Goal: Task Accomplishment & Management: Complete application form

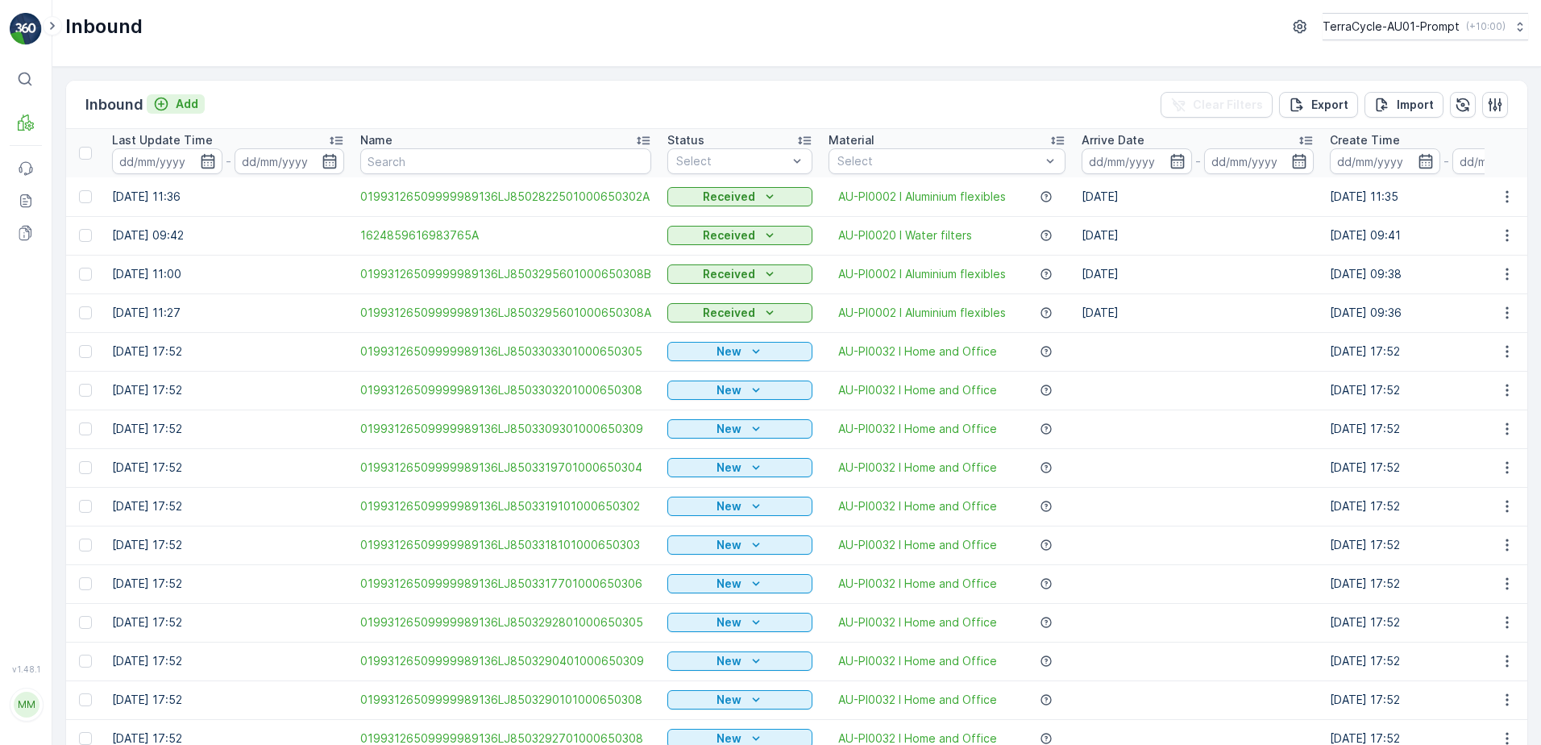
click at [179, 107] on p "Add" at bounding box center [187, 104] width 23 height 16
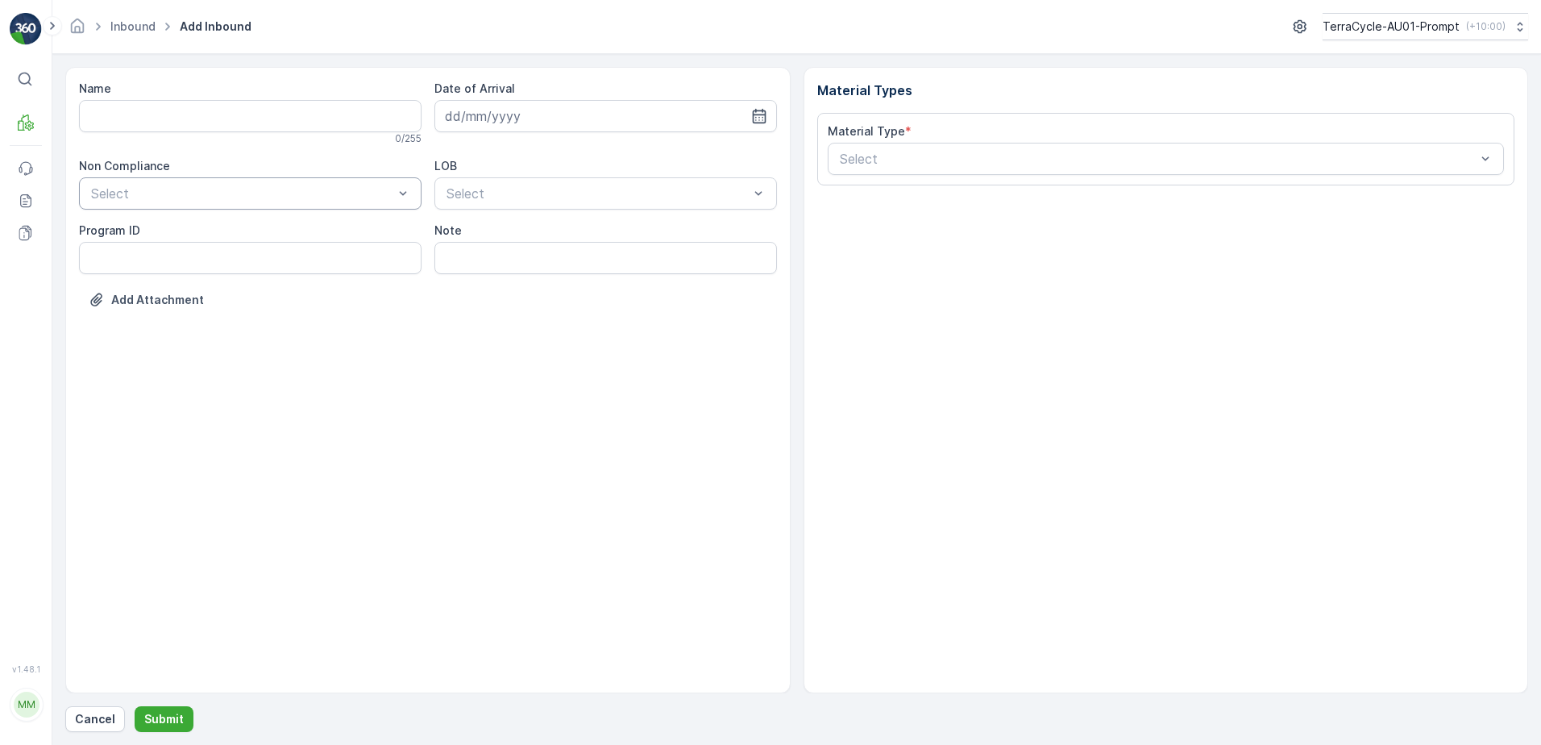
click at [191, 192] on div at bounding box center [241, 193] width 305 height 15
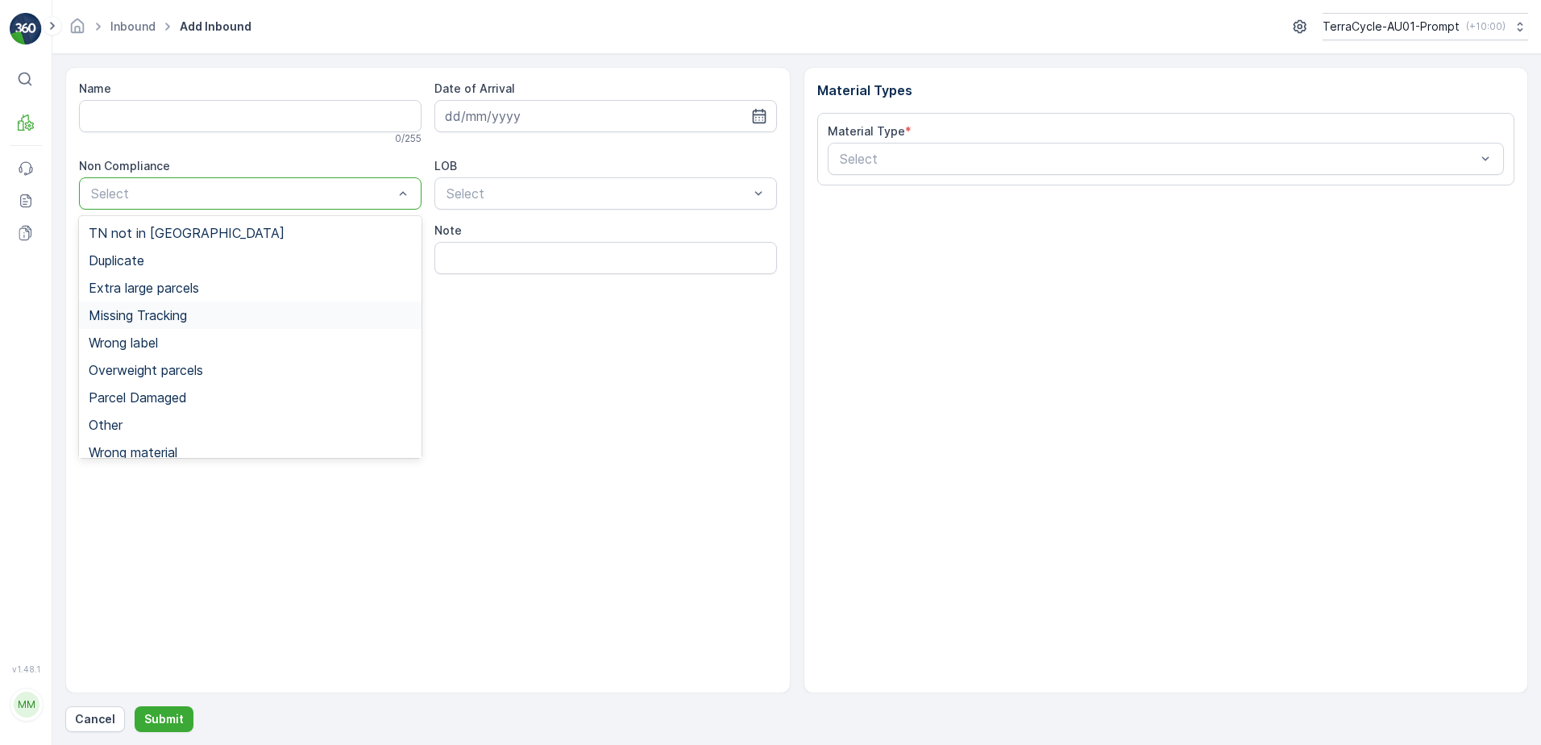
click at [181, 314] on span "Missing Tracking" at bounding box center [138, 315] width 98 height 15
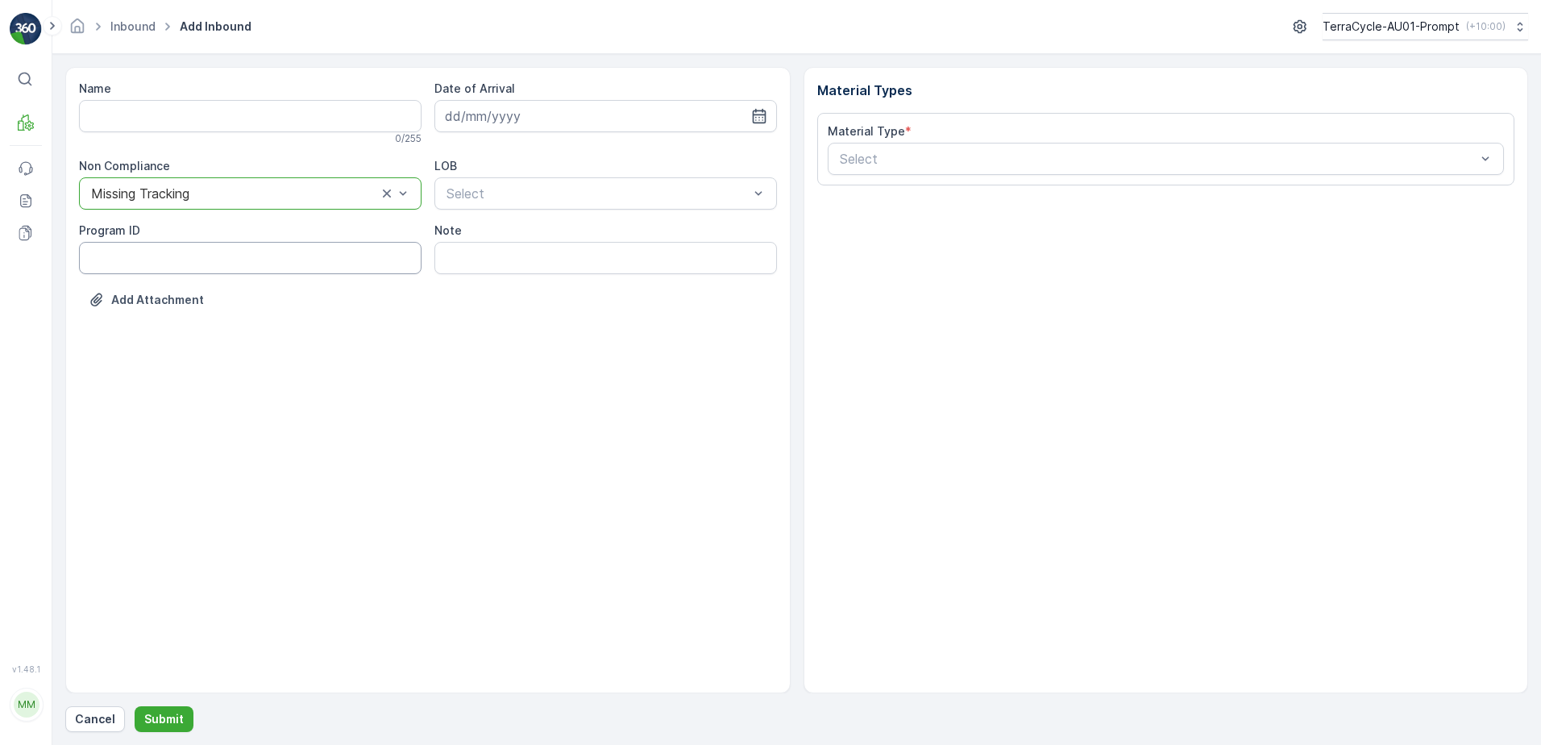
click at [90, 261] on ID "Program ID" at bounding box center [250, 258] width 342 height 32
type ID "1356"
click at [571, 111] on input at bounding box center [605, 116] width 342 height 32
click at [517, 355] on div "26" at bounding box center [520, 347] width 26 height 26
type input "[DATE]"
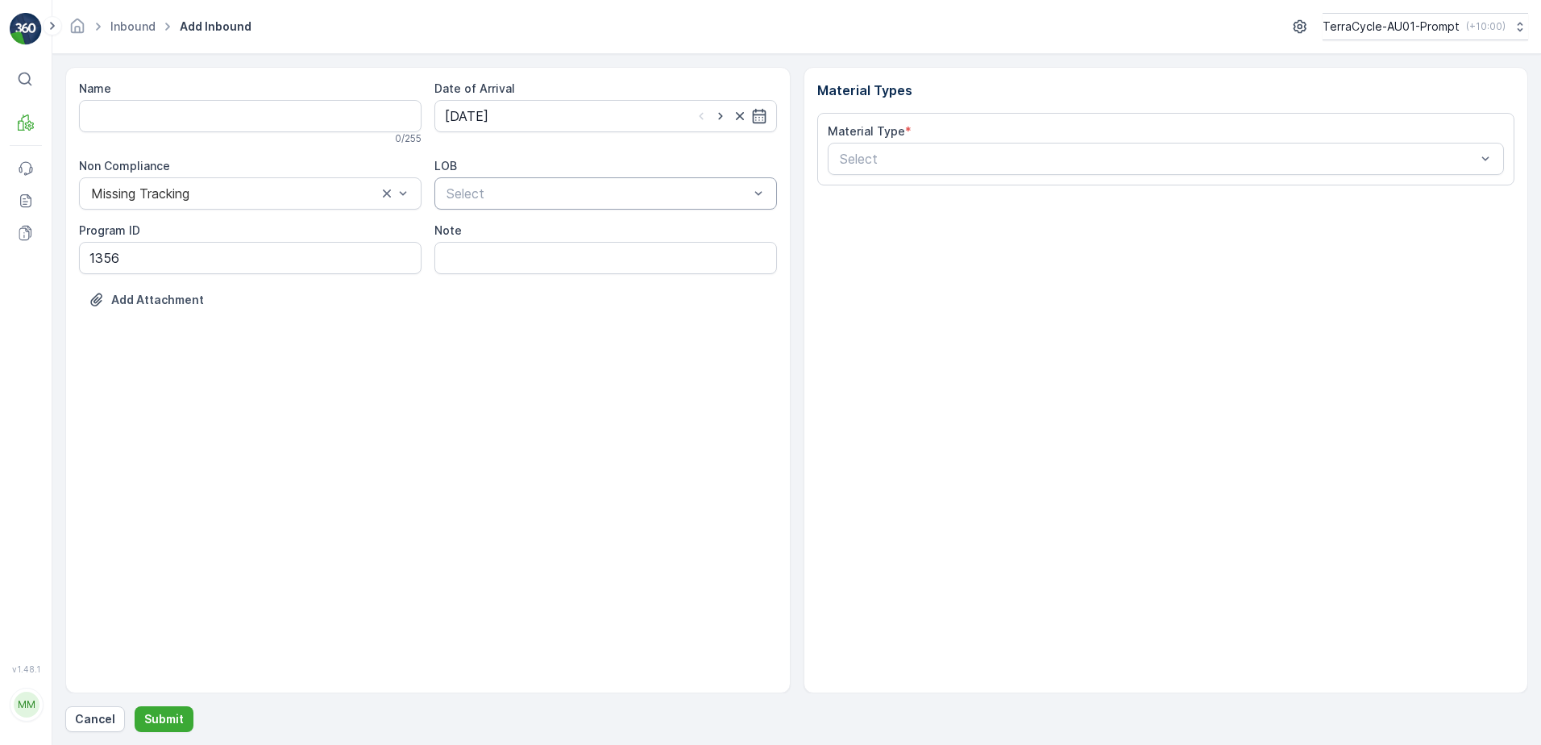
click at [548, 197] on div at bounding box center [597, 193] width 305 height 15
click at [525, 237] on div "NRP" at bounding box center [605, 233] width 323 height 15
click at [513, 264] on input "Note" at bounding box center [605, 258] width 342 height 32
type input "PHOTO ATTACHED IN MEDIA FILE"
click at [875, 158] on div at bounding box center [1158, 158] width 640 height 15
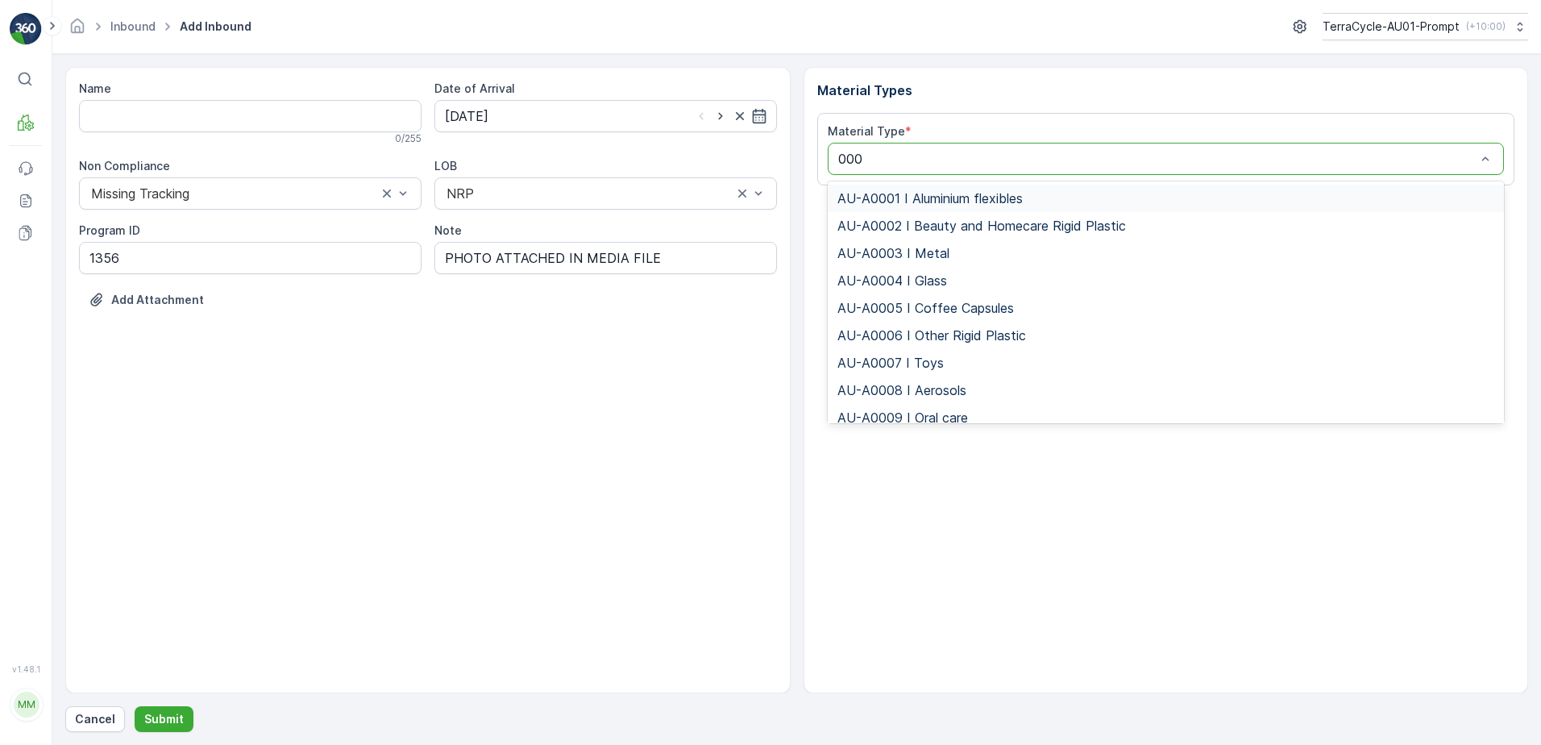
type input "0008"
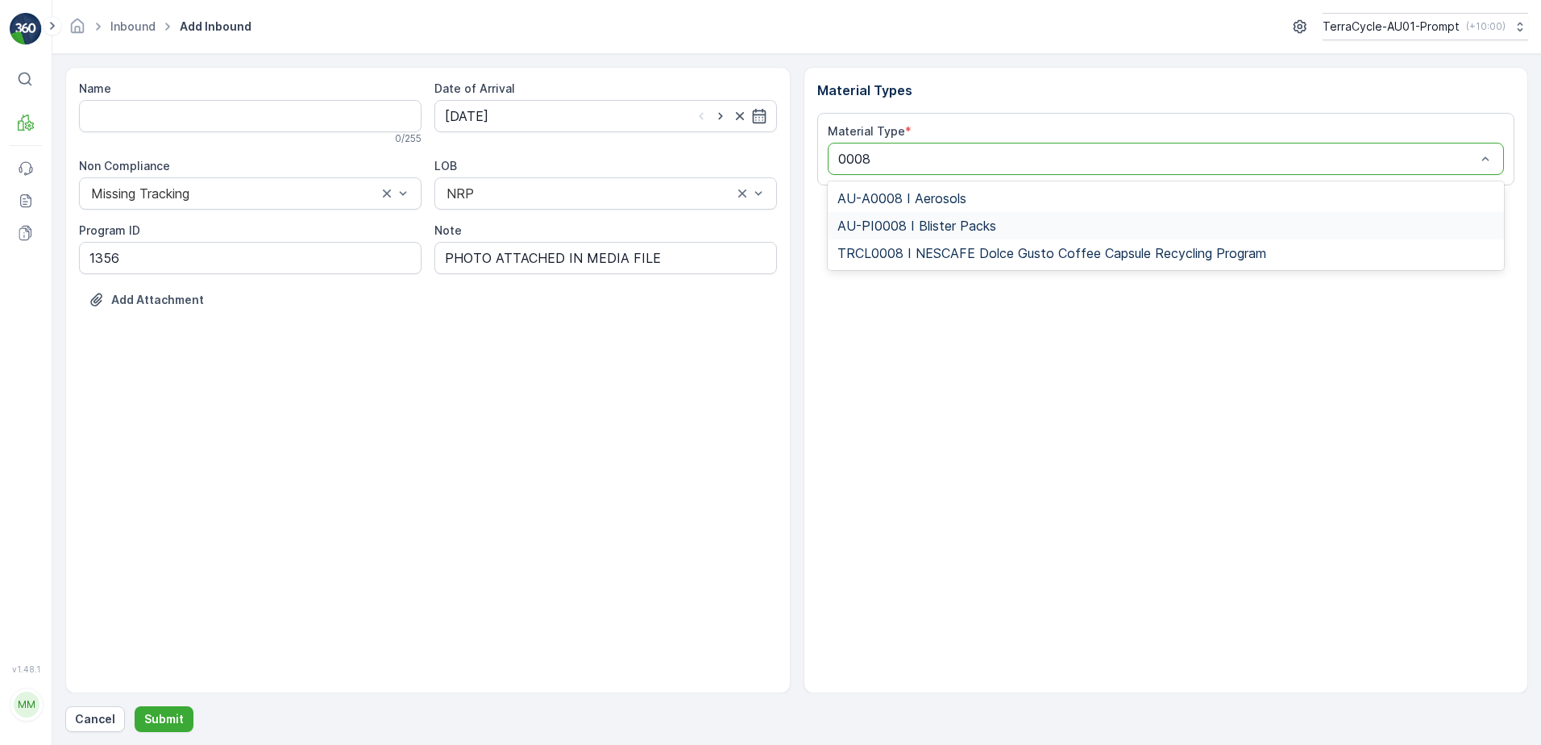
click at [929, 222] on span "AU-PI0008 I Blister Packs" at bounding box center [916, 225] width 159 height 15
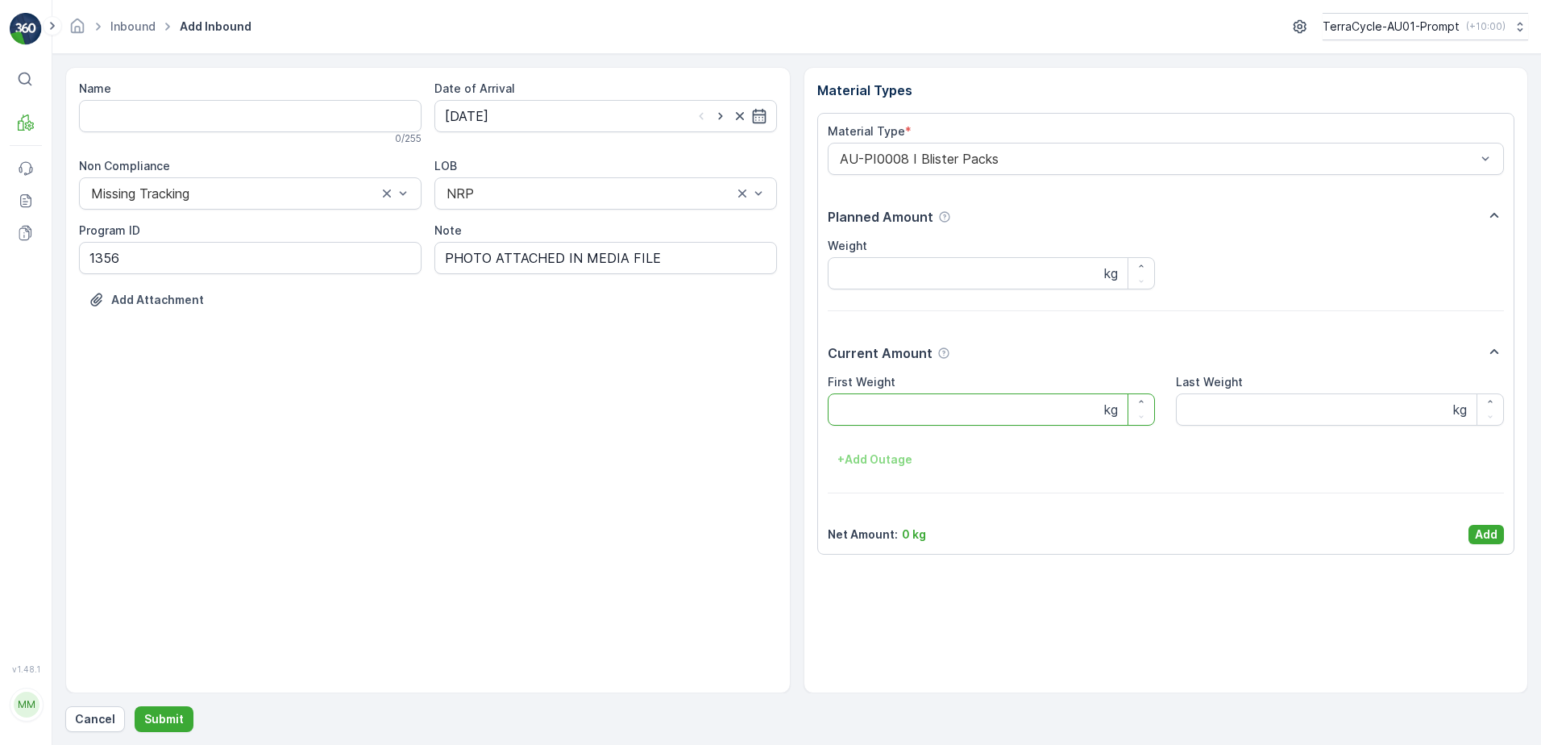
click at [880, 411] on Weight "First Weight" at bounding box center [992, 409] width 328 height 32
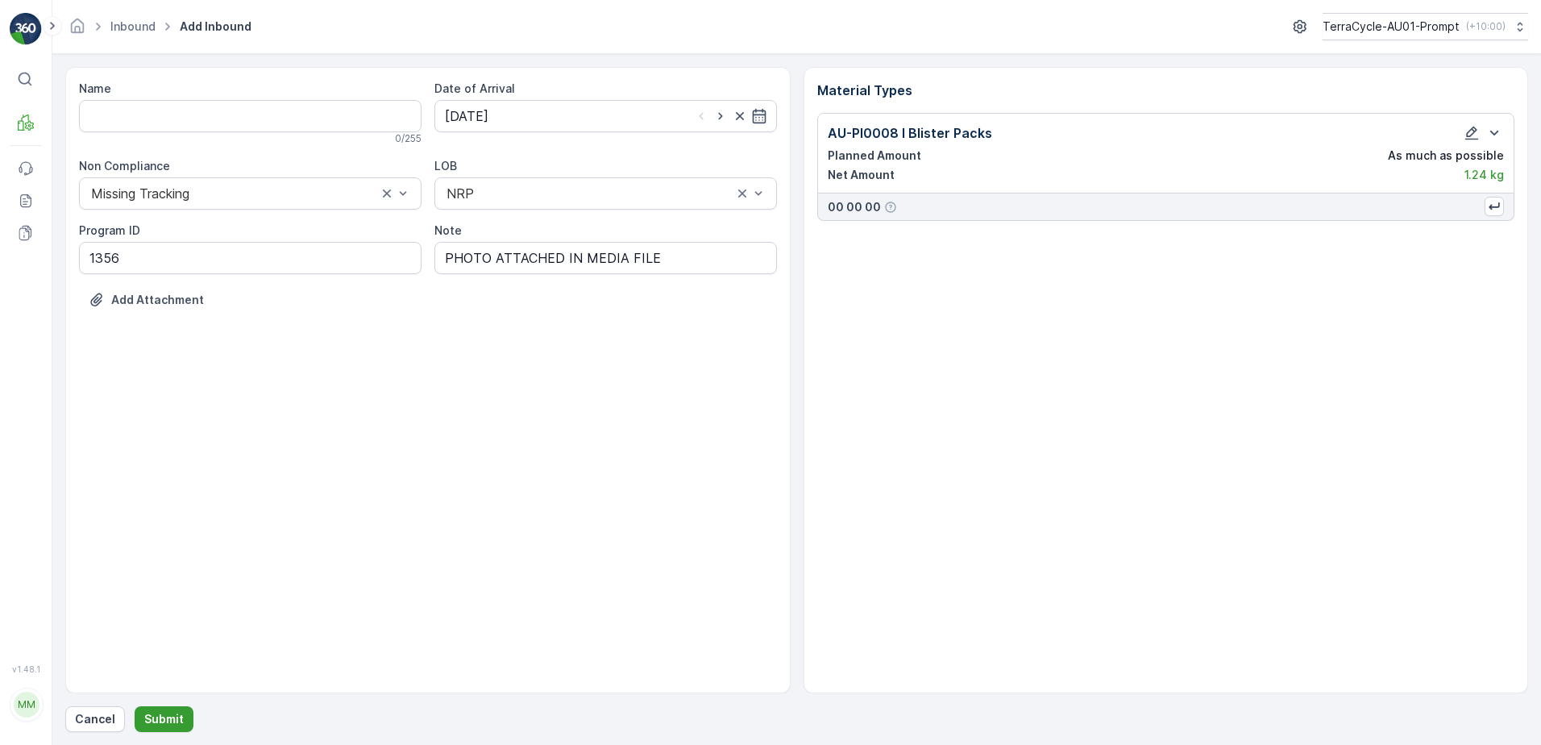
click at [156, 714] on p "Submit" at bounding box center [163, 719] width 39 height 16
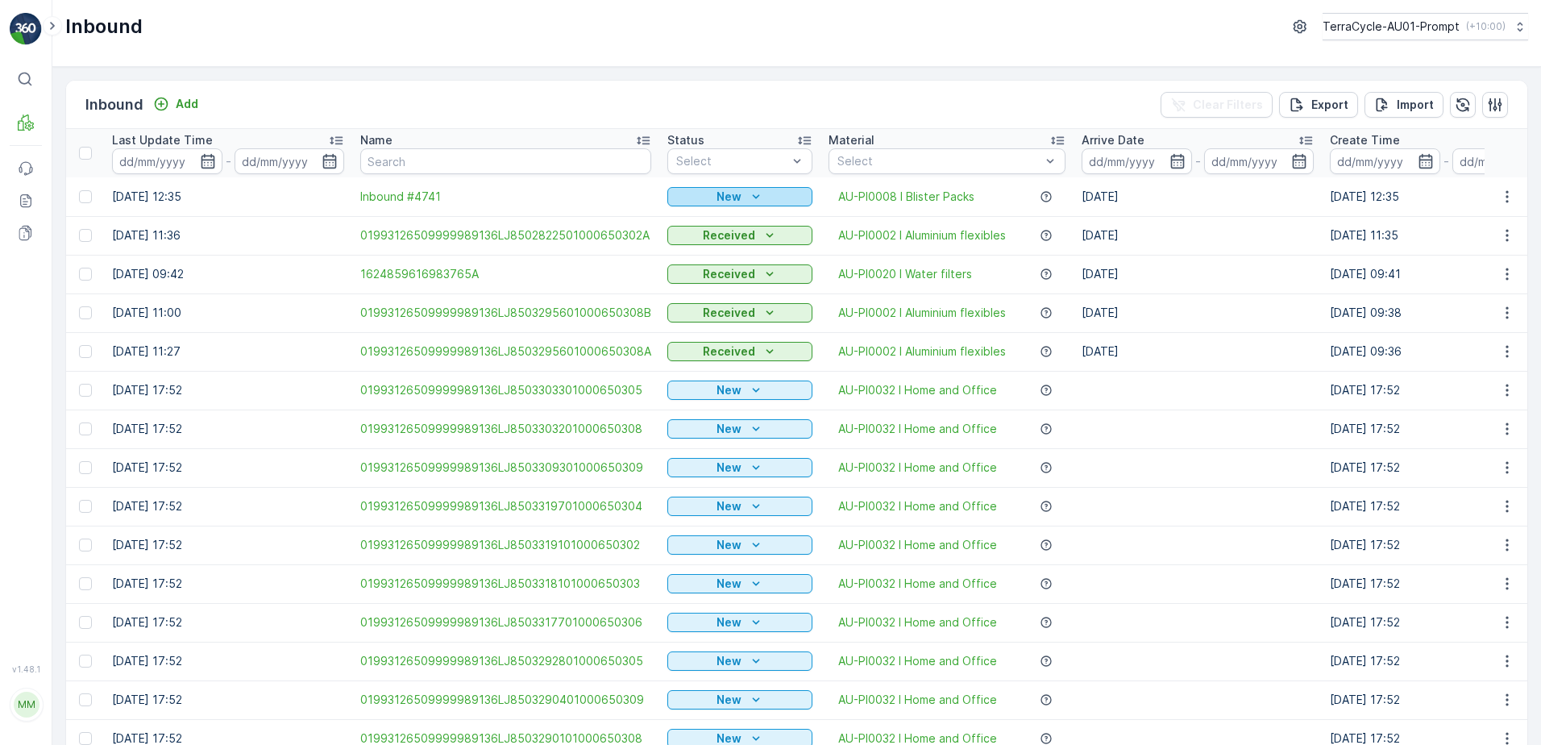
click at [763, 200] on div "New" at bounding box center [740, 197] width 132 height 16
click at [695, 242] on span "Scanned" at bounding box center [697, 243] width 48 height 16
click at [193, 111] on p "Add" at bounding box center [187, 104] width 23 height 16
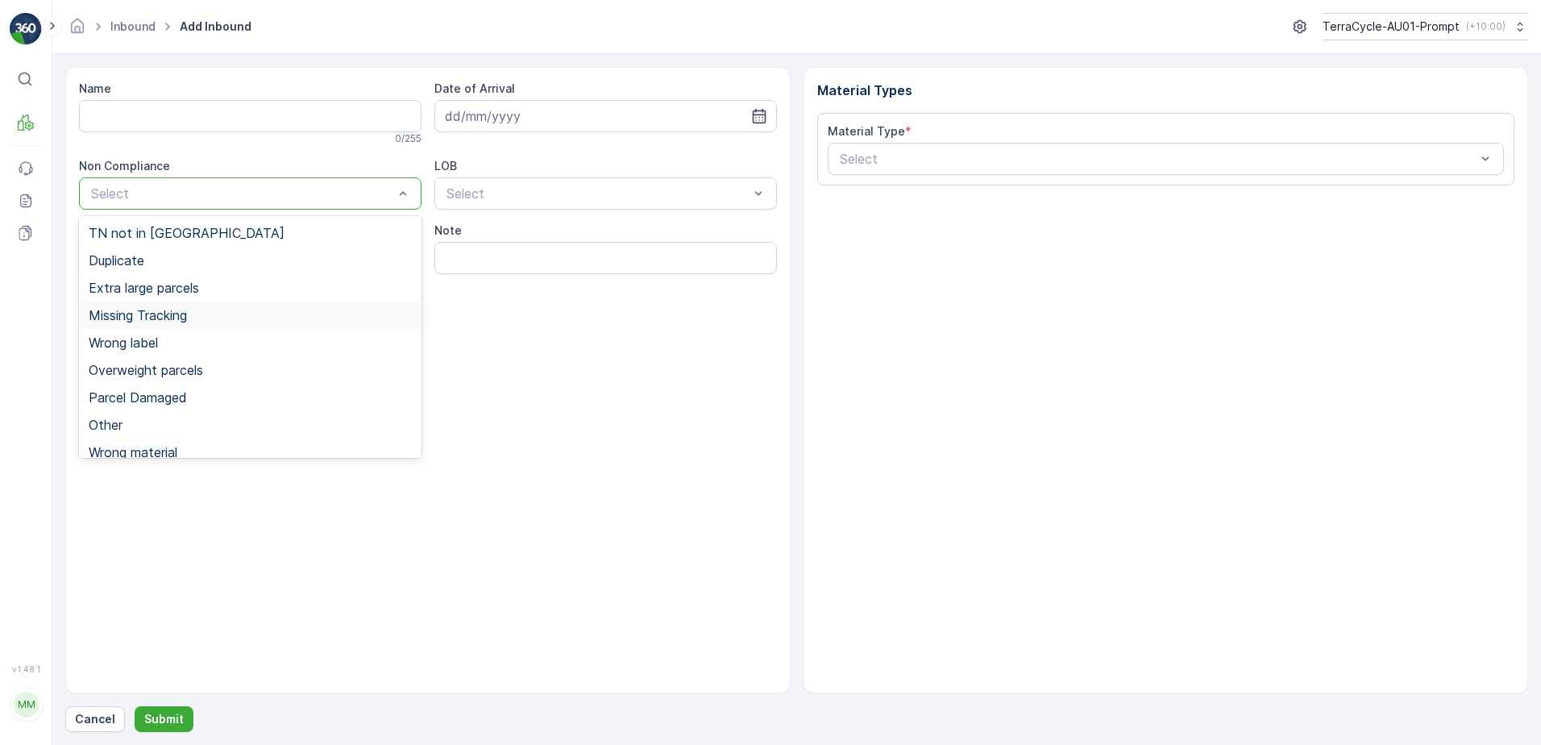
click at [163, 320] on span "Missing Tracking" at bounding box center [138, 315] width 98 height 15
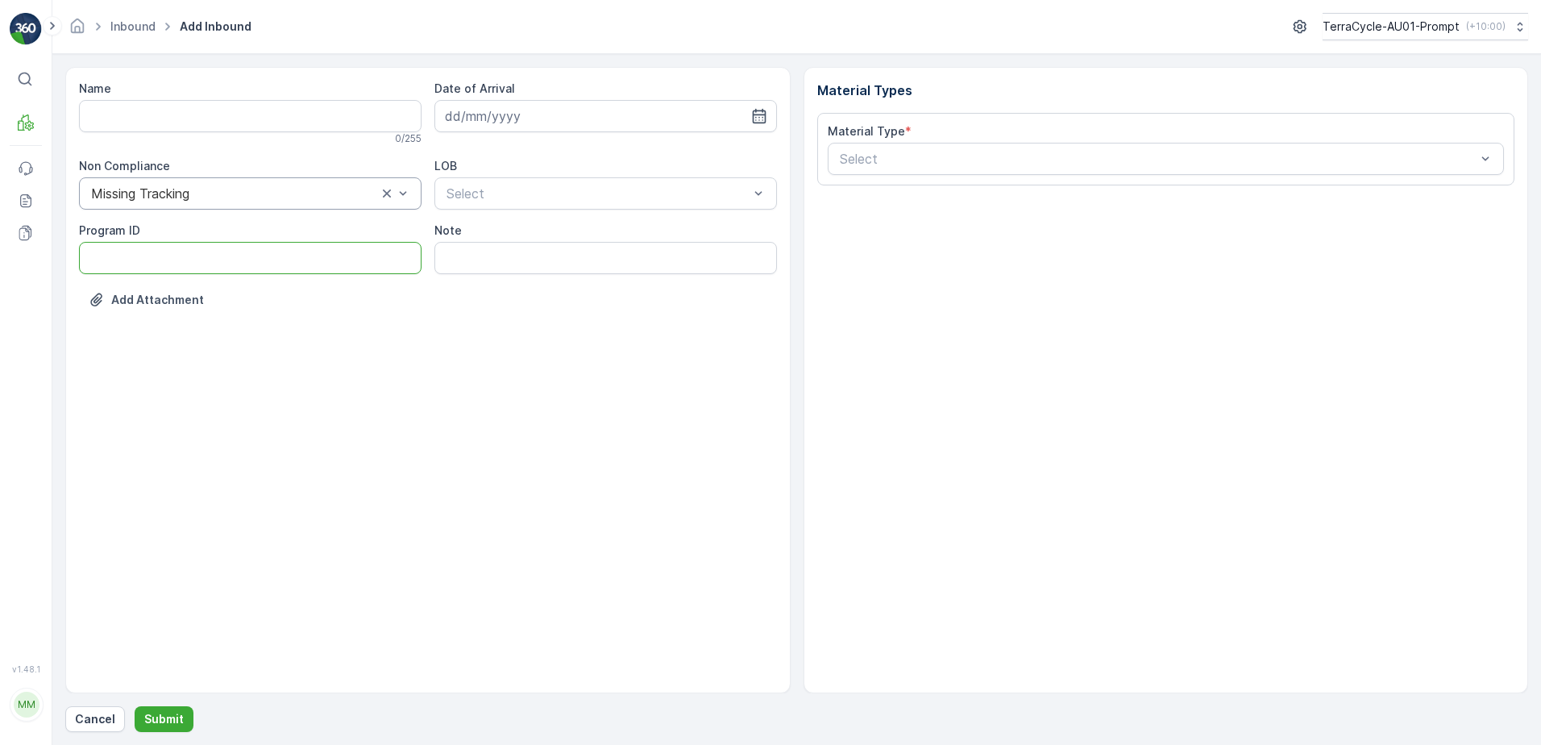
click at [98, 258] on ID "Program ID" at bounding box center [250, 258] width 342 height 32
type ID "1306"
drag, startPoint x: 522, startPoint y: 118, endPoint x: 611, endPoint y: 133, distance: 90.0
click at [524, 118] on input at bounding box center [605, 116] width 342 height 32
click at [523, 351] on div "26" at bounding box center [520, 347] width 26 height 26
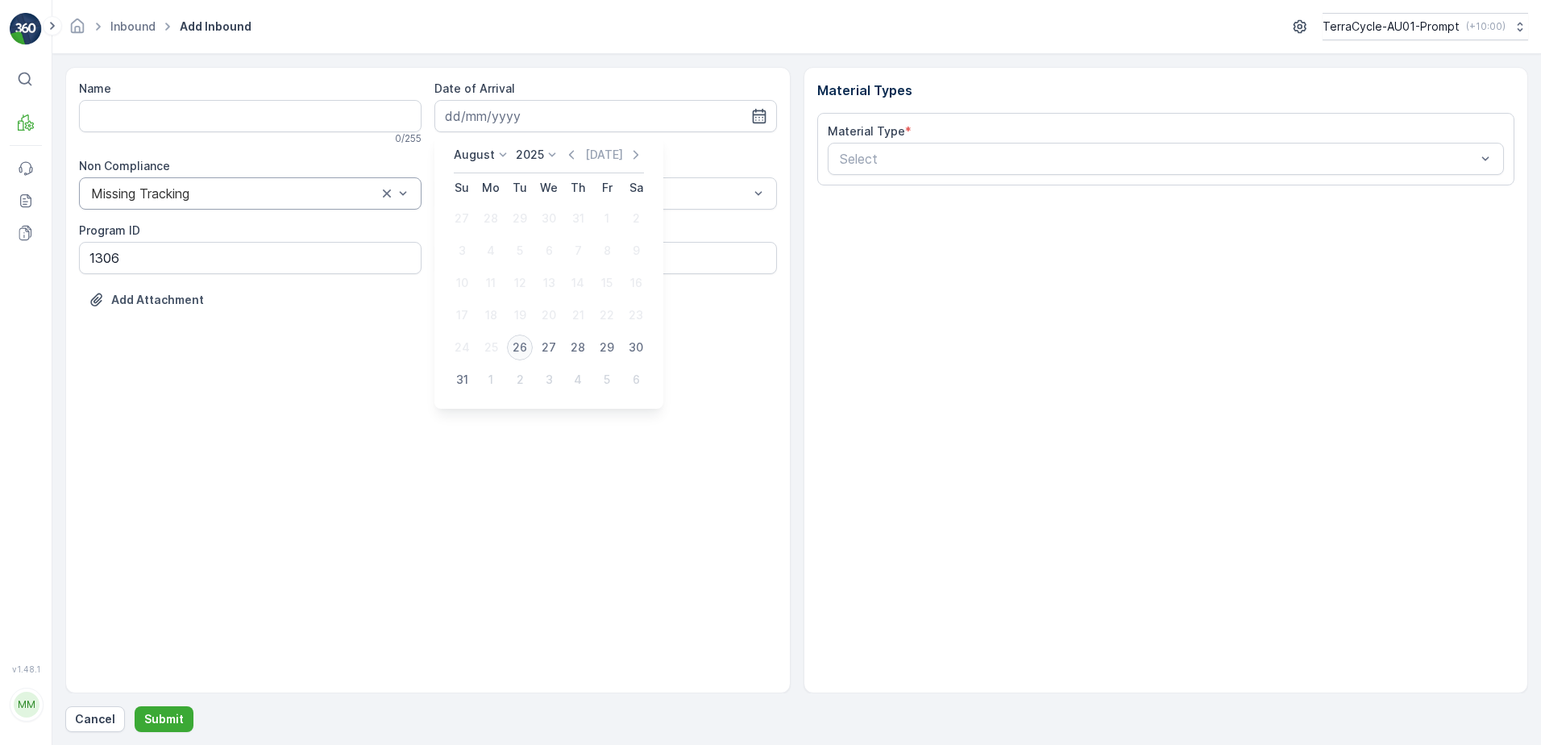
type input "[DATE]"
click at [527, 198] on div at bounding box center [597, 193] width 305 height 15
drag, startPoint x: 511, startPoint y: 238, endPoint x: 658, endPoint y: 218, distance: 147.9
click at [512, 238] on div "NRP" at bounding box center [605, 233] width 323 height 15
click at [883, 161] on div at bounding box center [1158, 158] width 640 height 15
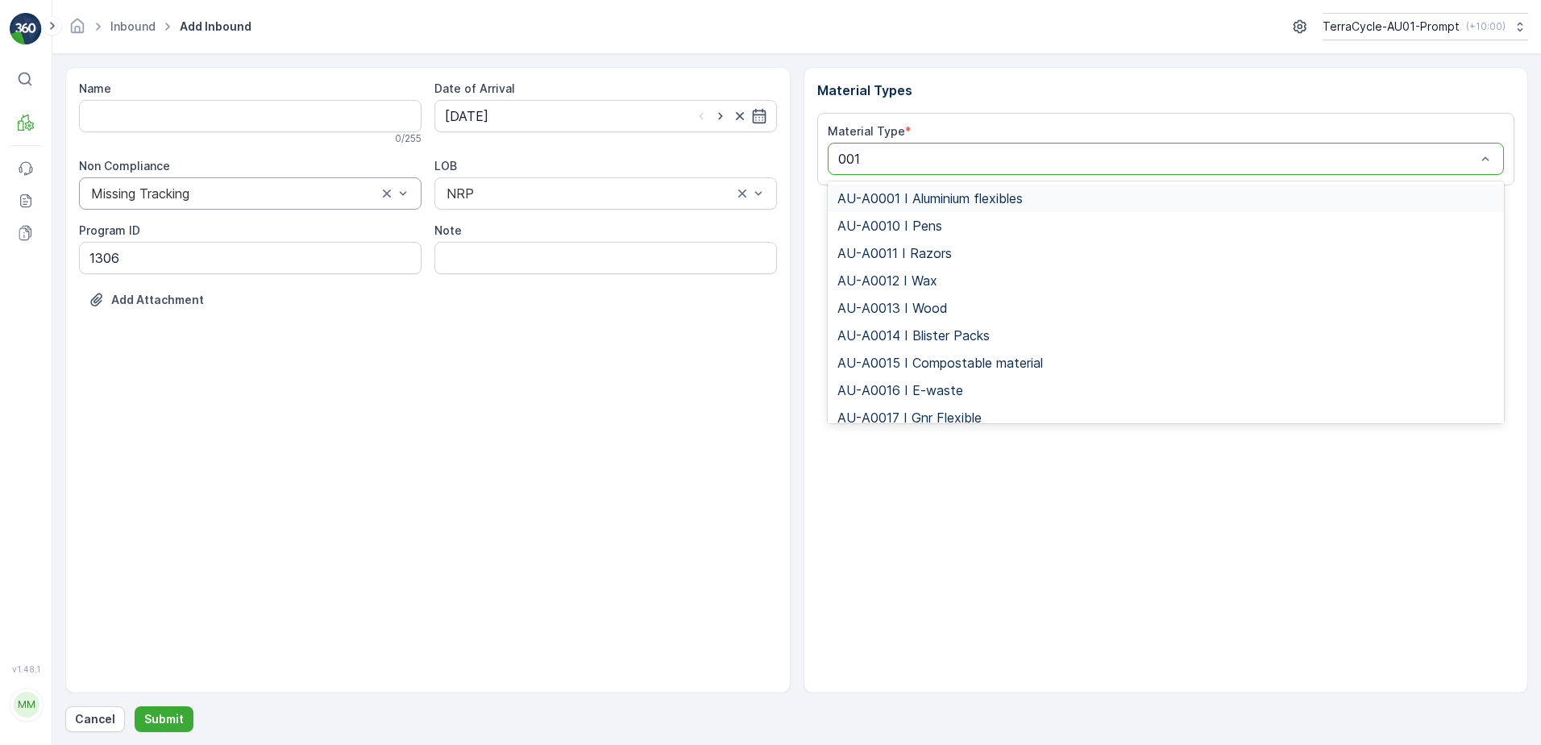
type input "0015"
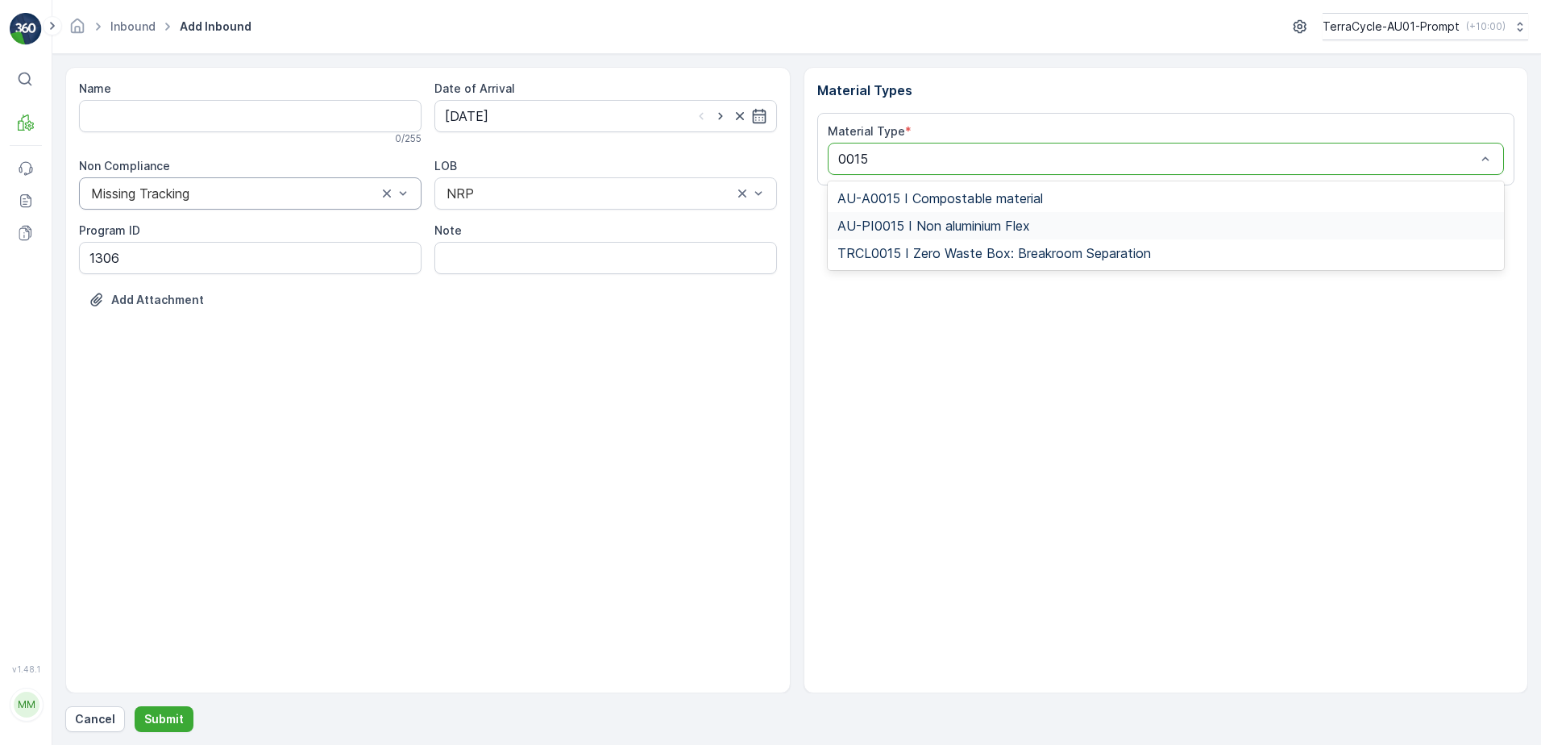
click at [961, 222] on span "AU-PI0015 I Non aluminium Flex" at bounding box center [933, 225] width 193 height 15
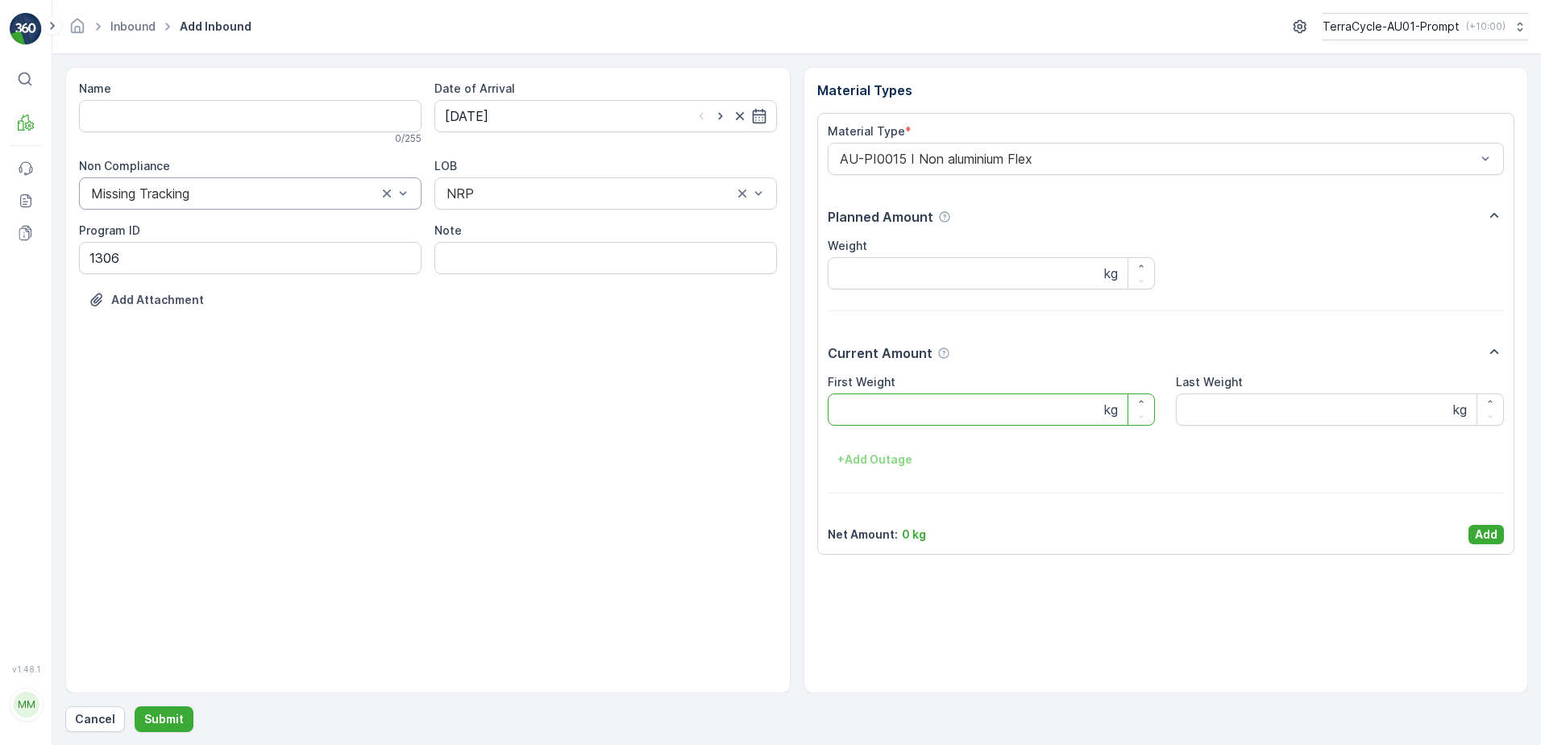
click at [870, 405] on Weight "First Weight" at bounding box center [992, 409] width 328 height 32
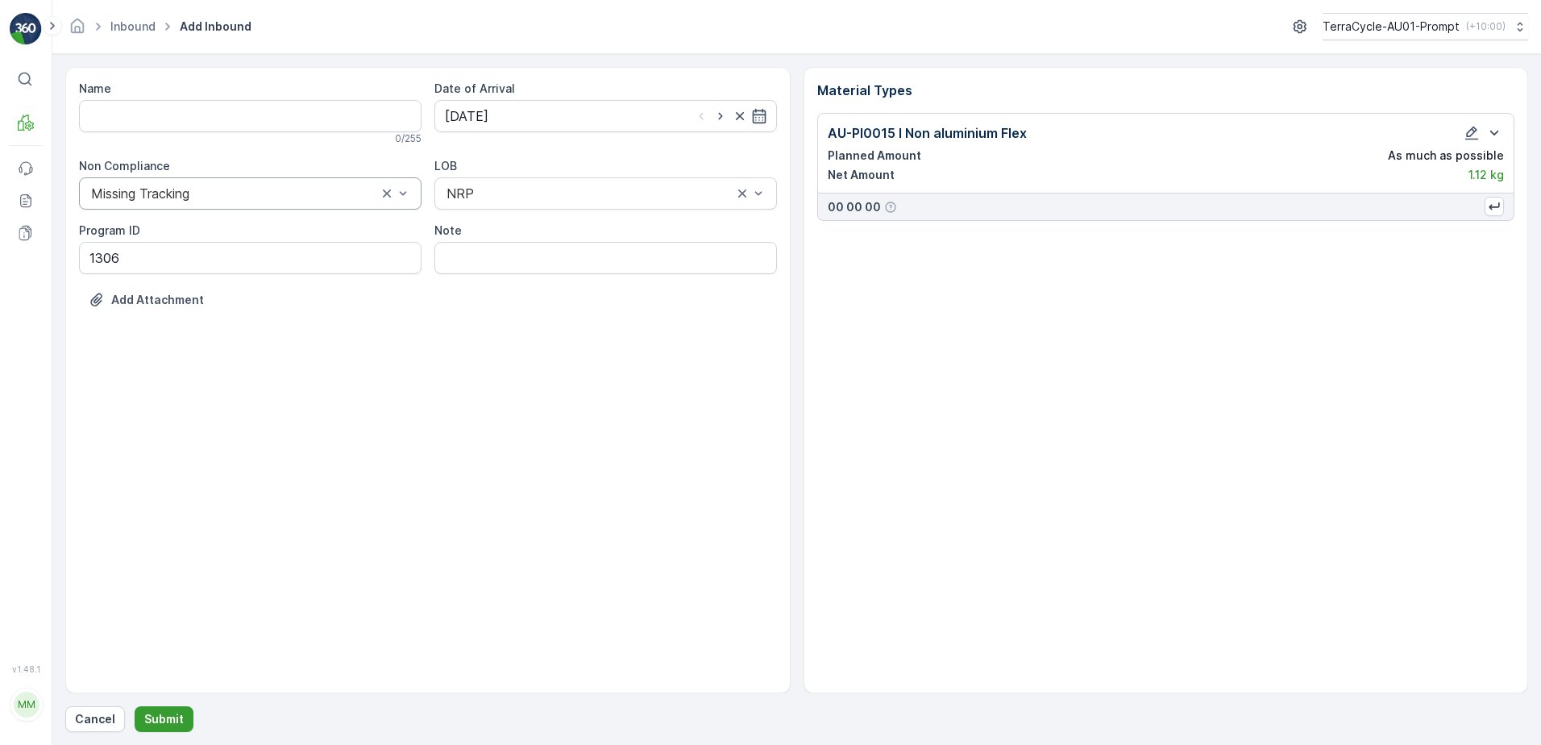
click at [153, 715] on p "Submit" at bounding box center [163, 719] width 39 height 16
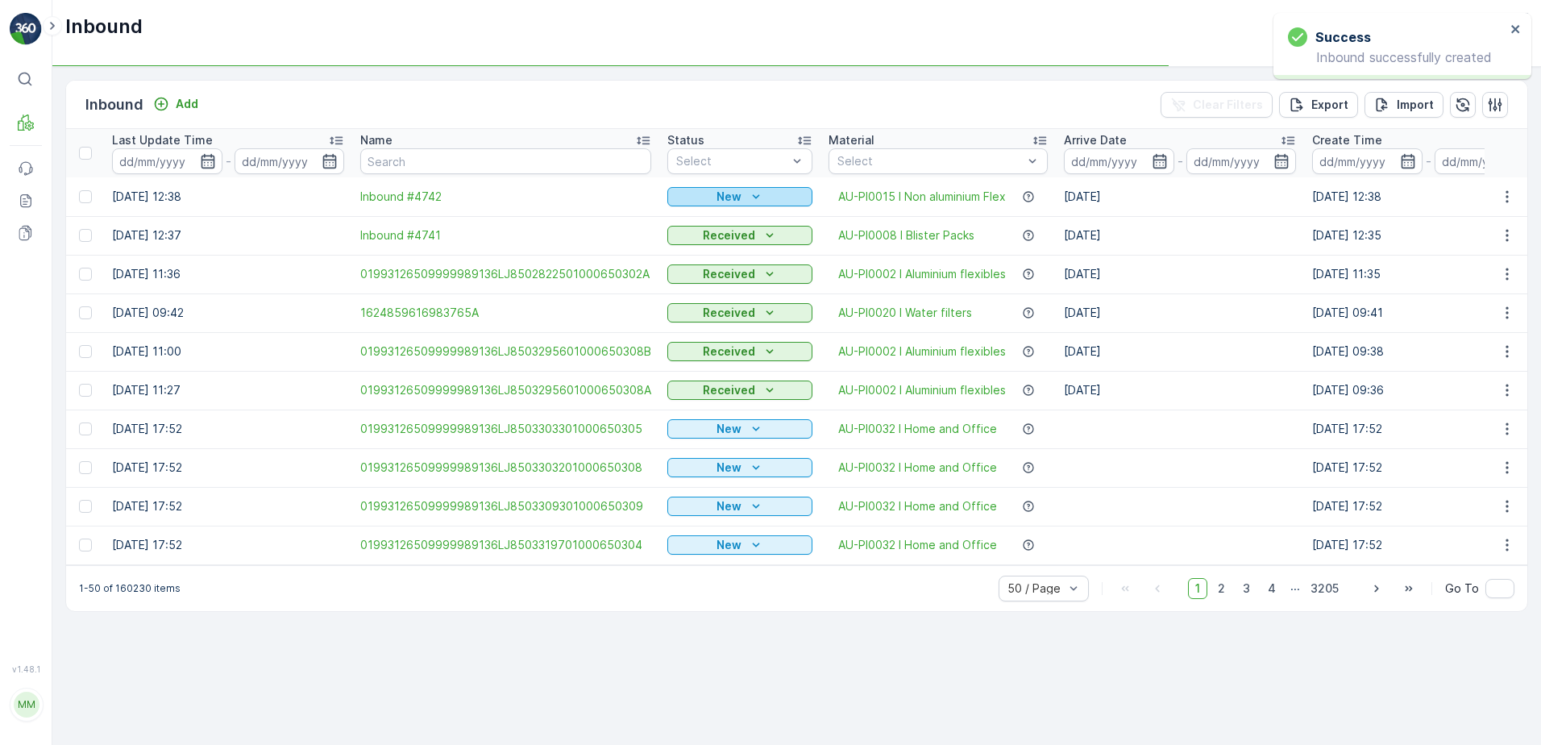
click at [757, 194] on icon "New" at bounding box center [756, 197] width 16 height 16
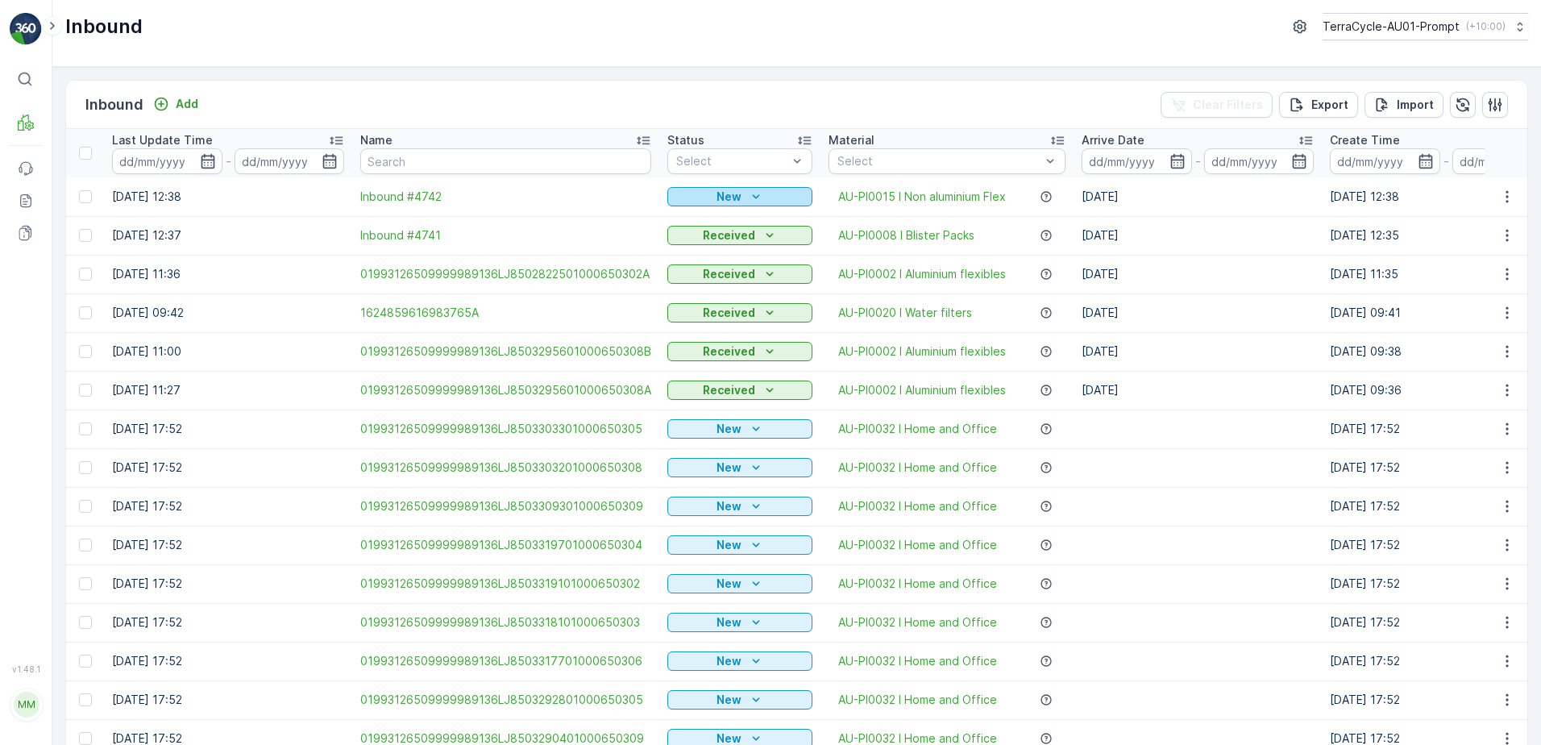
click at [733, 197] on p "New" at bounding box center [728, 197] width 25 height 16
click at [706, 243] on span "Scanned" at bounding box center [697, 243] width 48 height 16
